Goal: Register for event/course

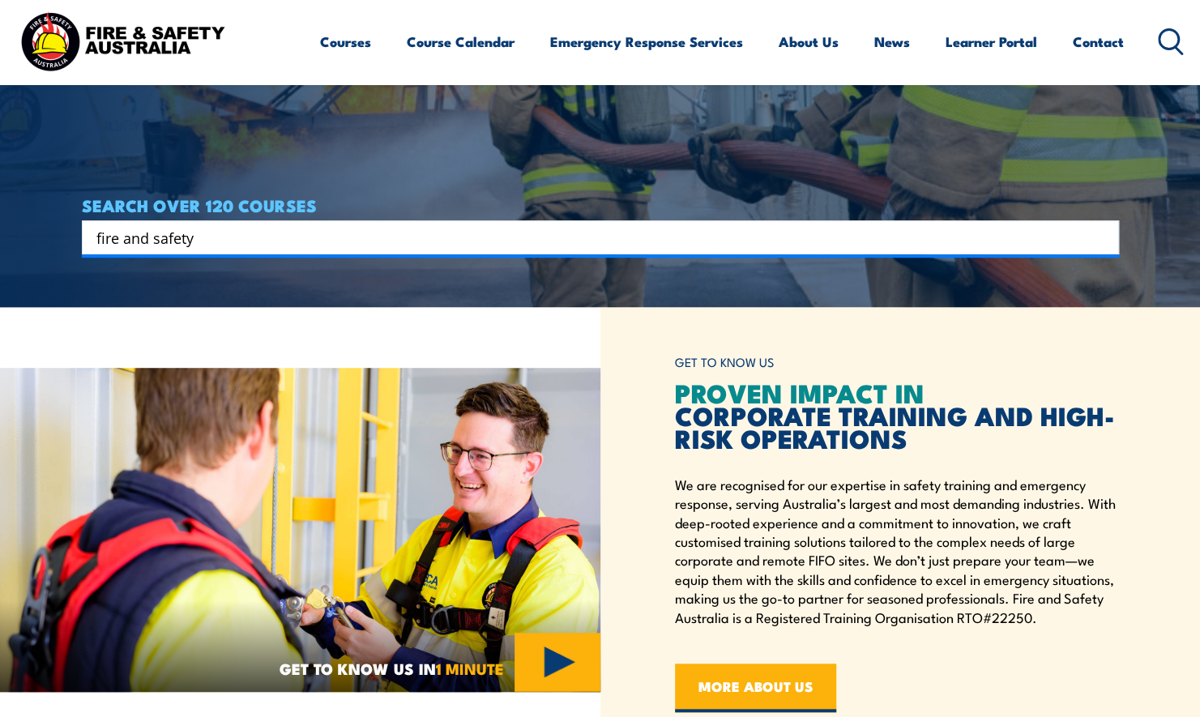
type input "fire and safety"
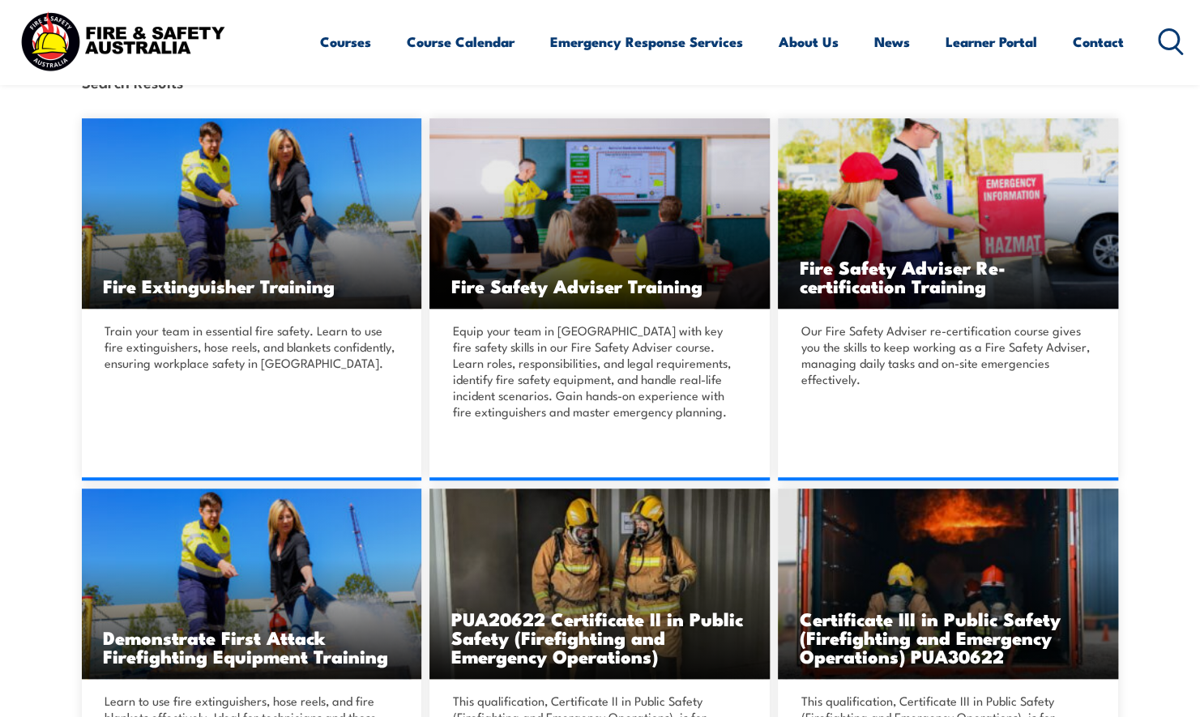
scroll to position [414, 0]
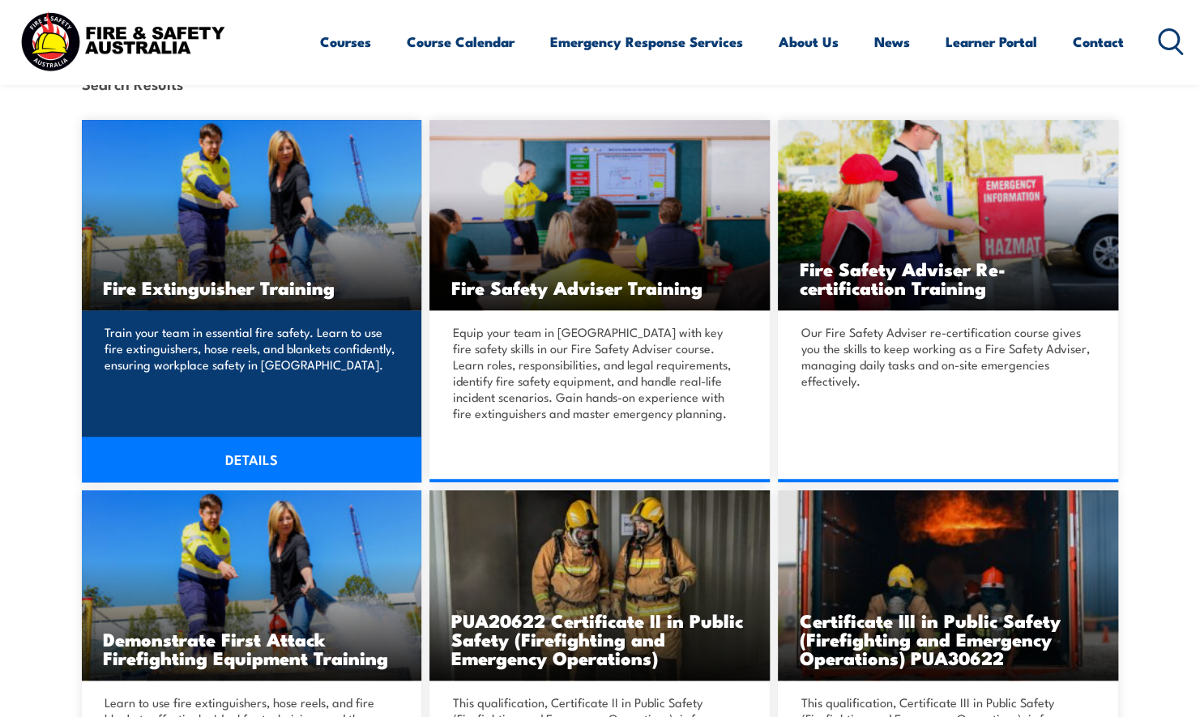
click at [295, 263] on img at bounding box center [252, 215] width 340 height 190
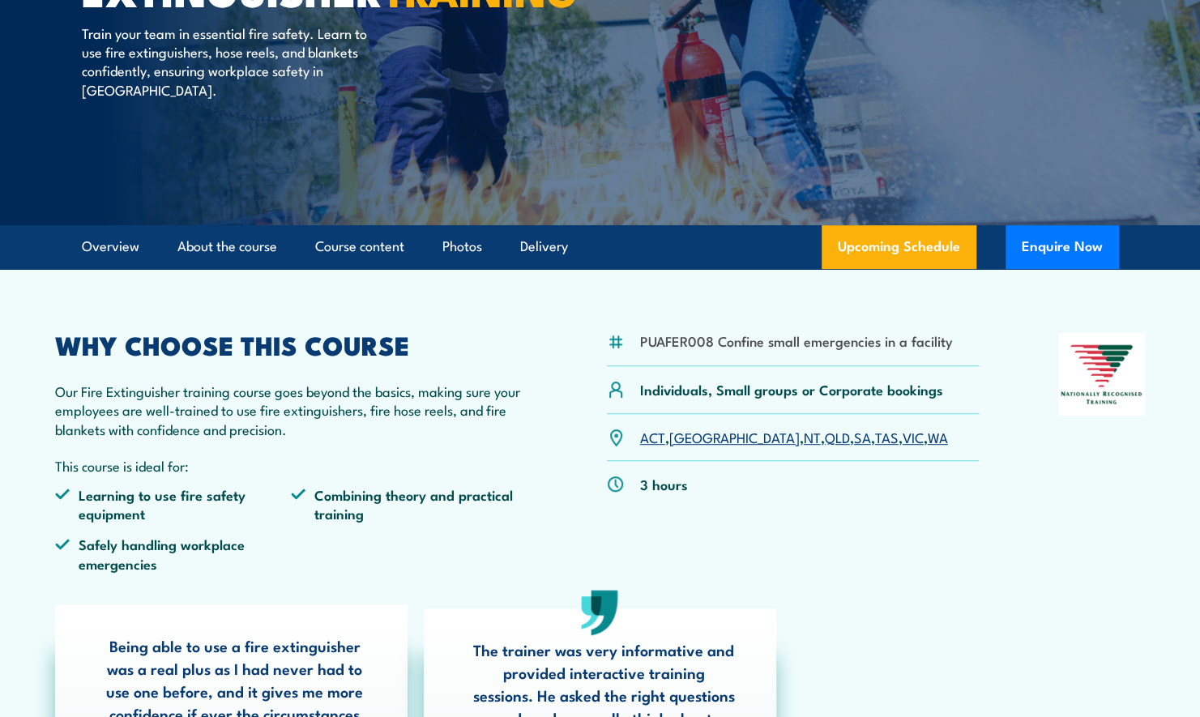
scroll to position [260, 0]
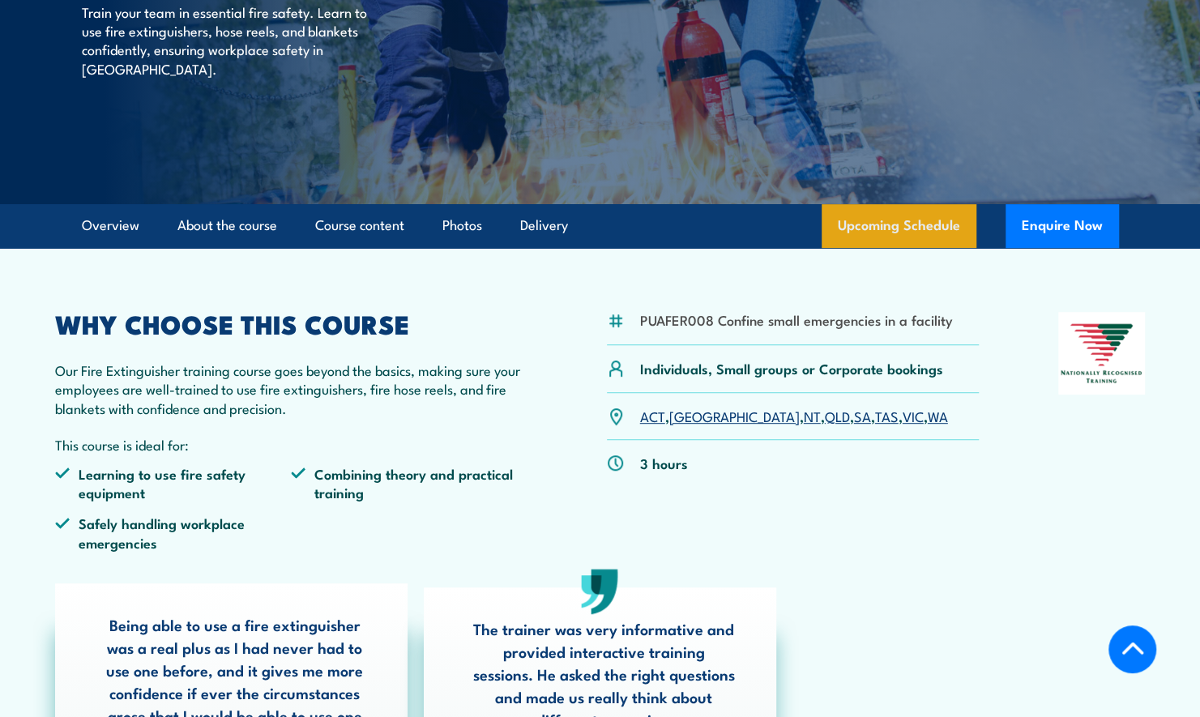
click at [937, 229] on link "Upcoming Schedule" at bounding box center [899, 226] width 155 height 44
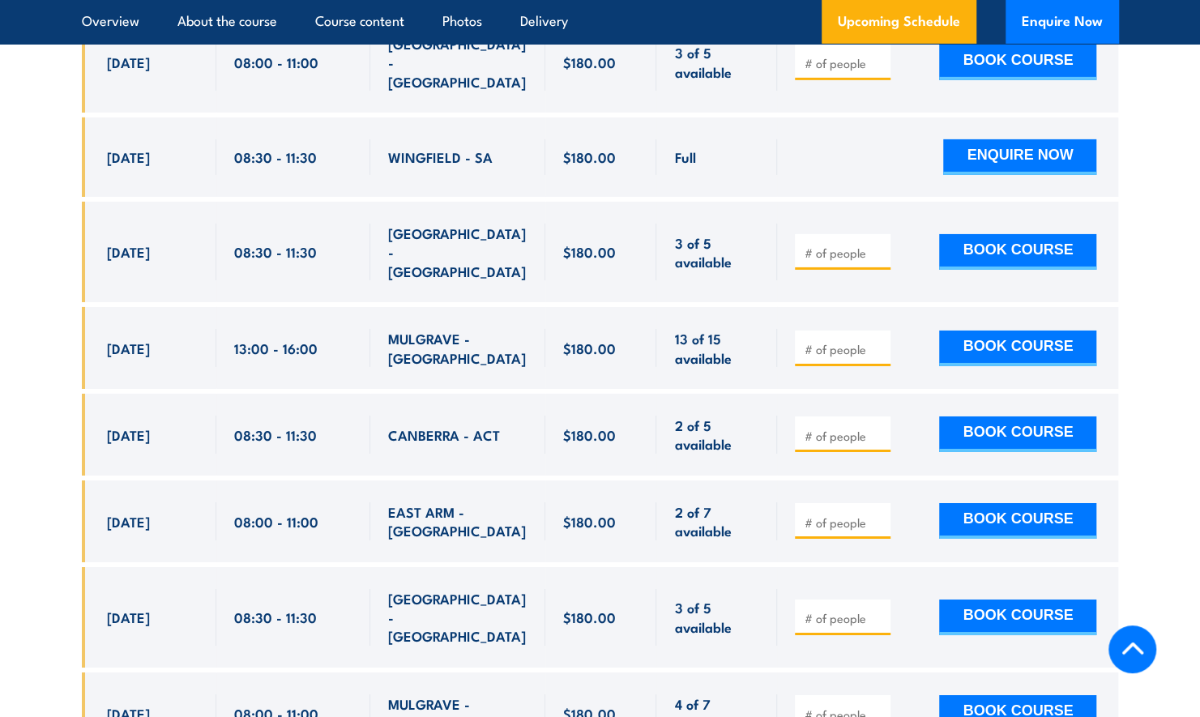
scroll to position [3067, 0]
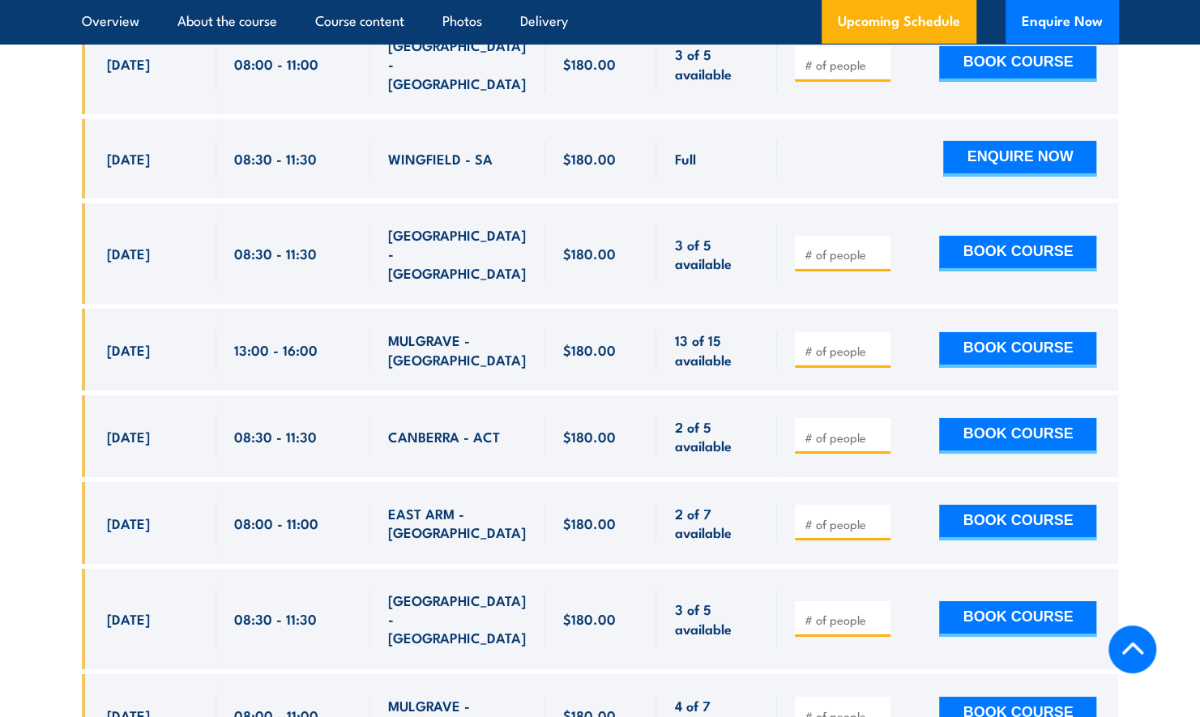
click at [469, 427] on span "CANBERRA - ACT" at bounding box center [444, 436] width 112 height 19
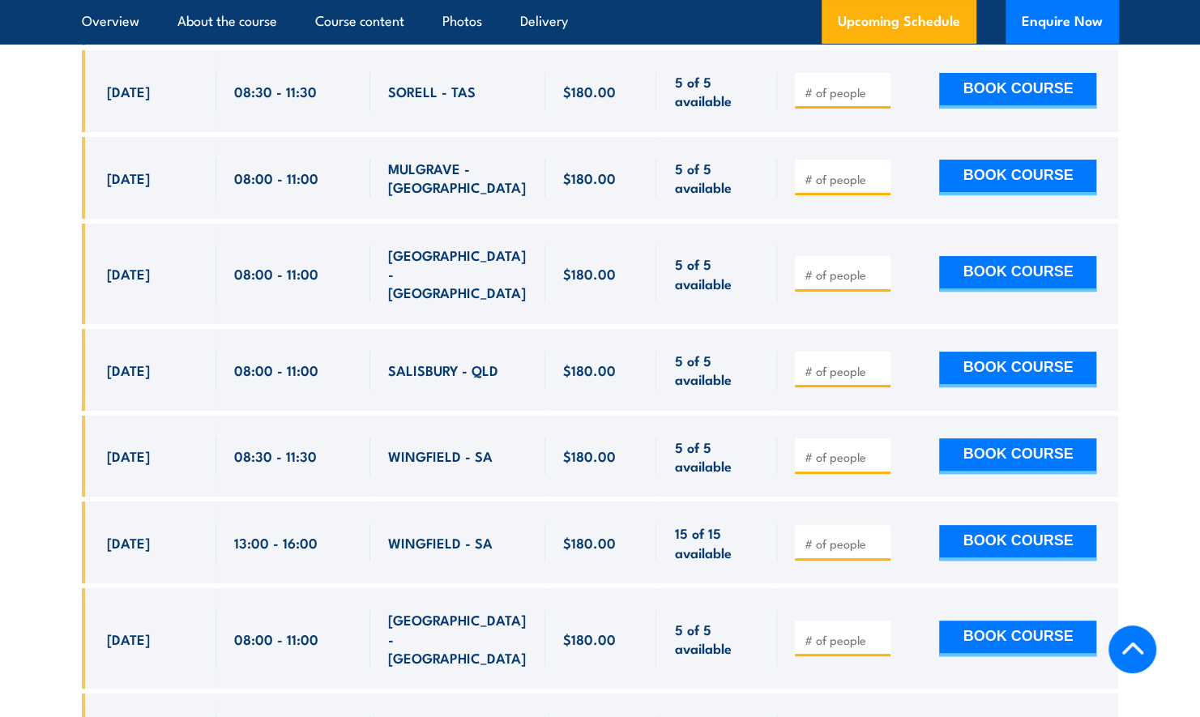
scroll to position [7246, 0]
